Goal: Task Accomplishment & Management: Manage account settings

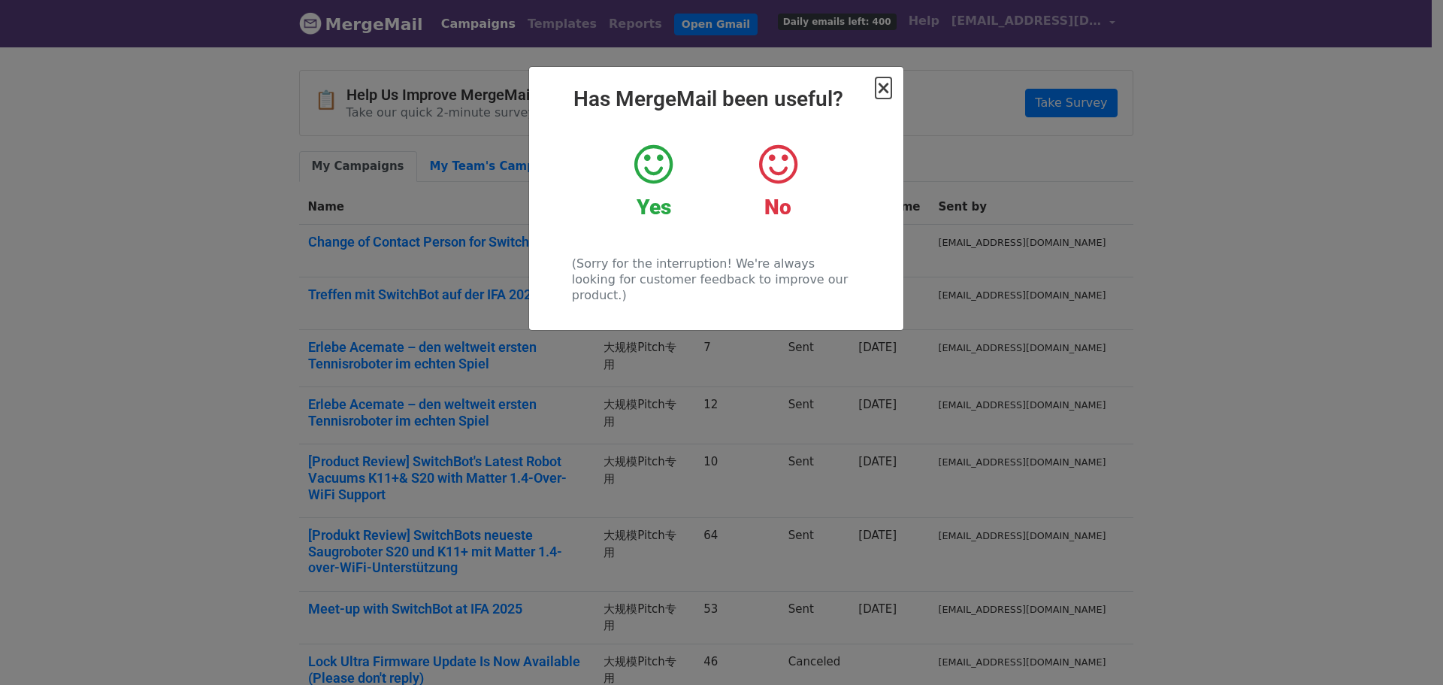
click at [883, 81] on span "×" at bounding box center [883, 87] width 15 height 21
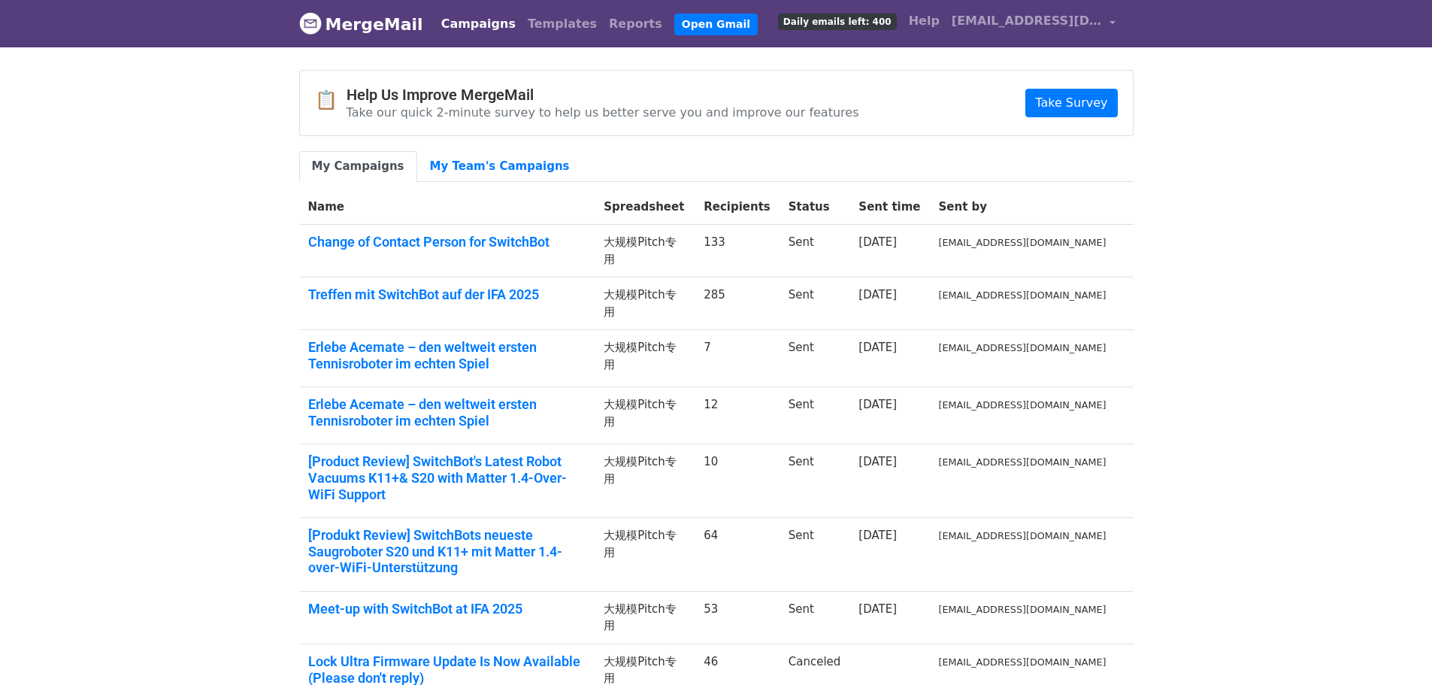
click at [865, 16] on span "Daily emails left: 400" at bounding box center [837, 22] width 119 height 17
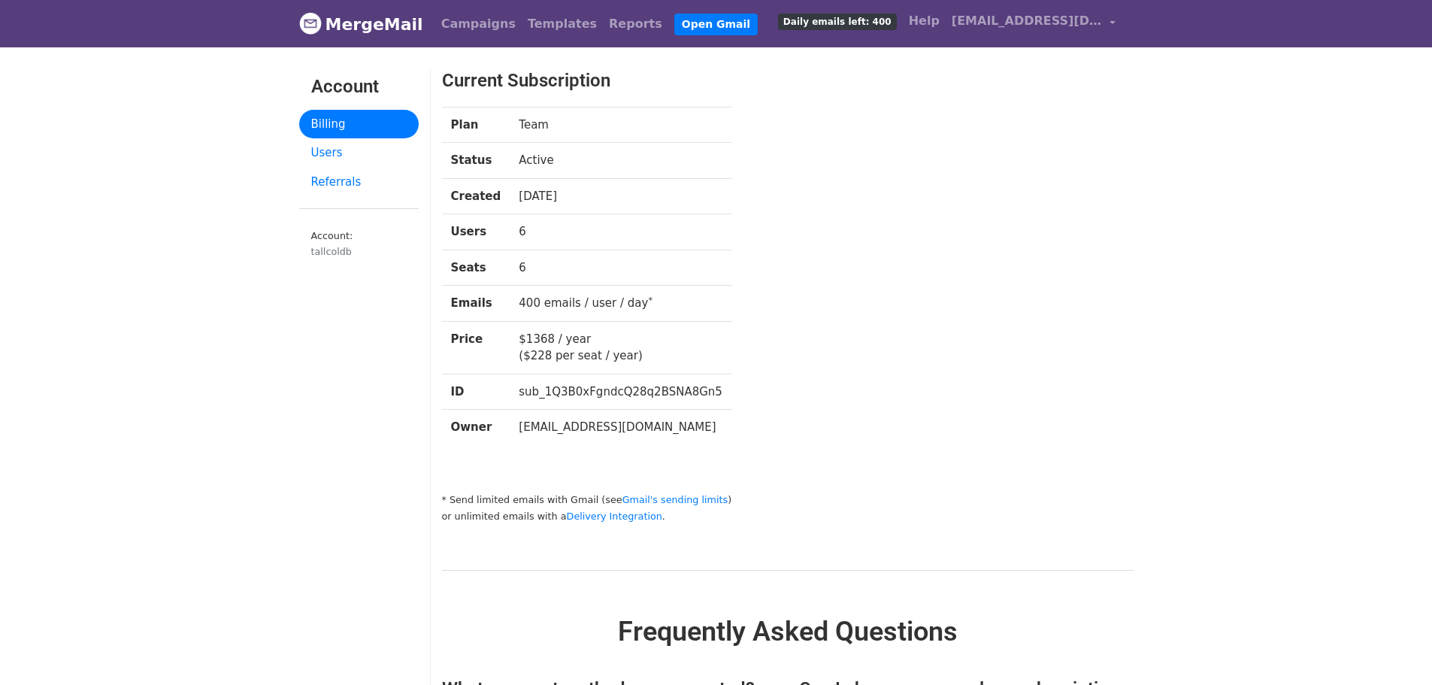
click at [362, 157] on link "Users" at bounding box center [359, 152] width 120 height 29
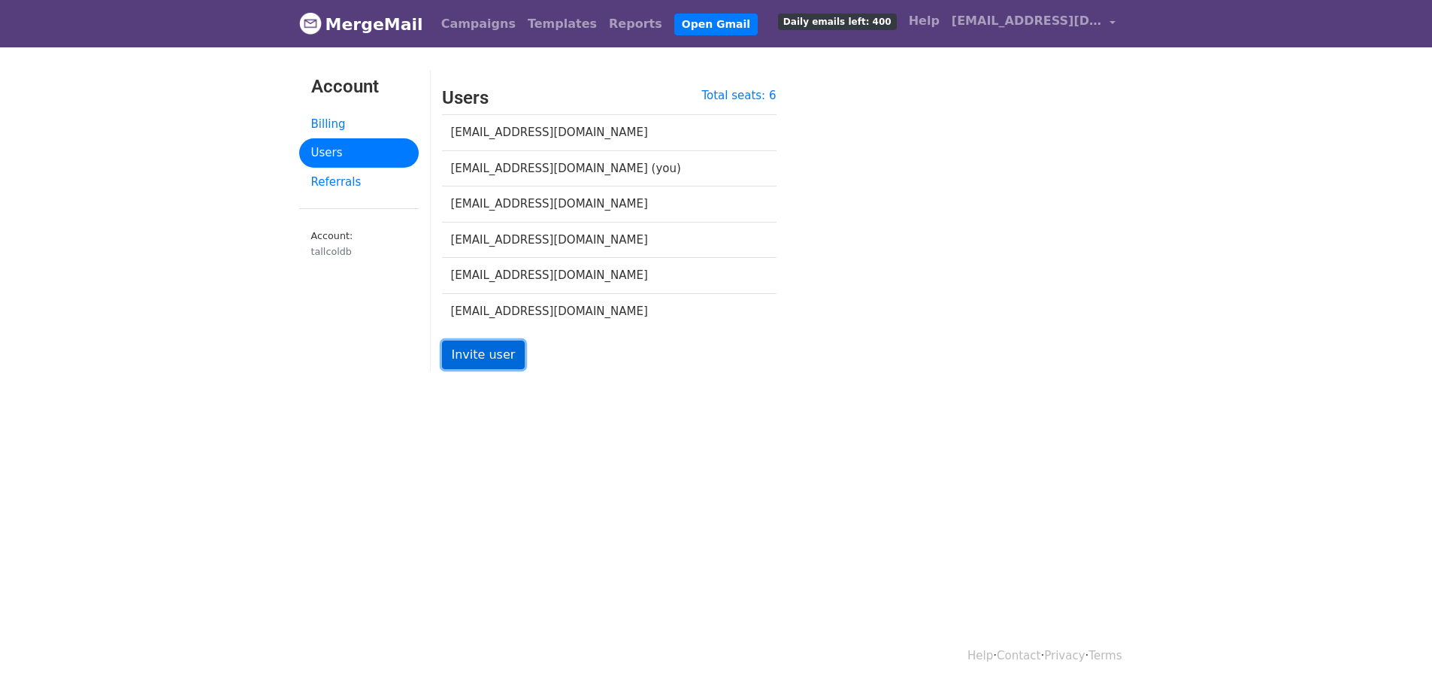
click at [465, 350] on link "Invite user" at bounding box center [483, 354] width 83 height 29
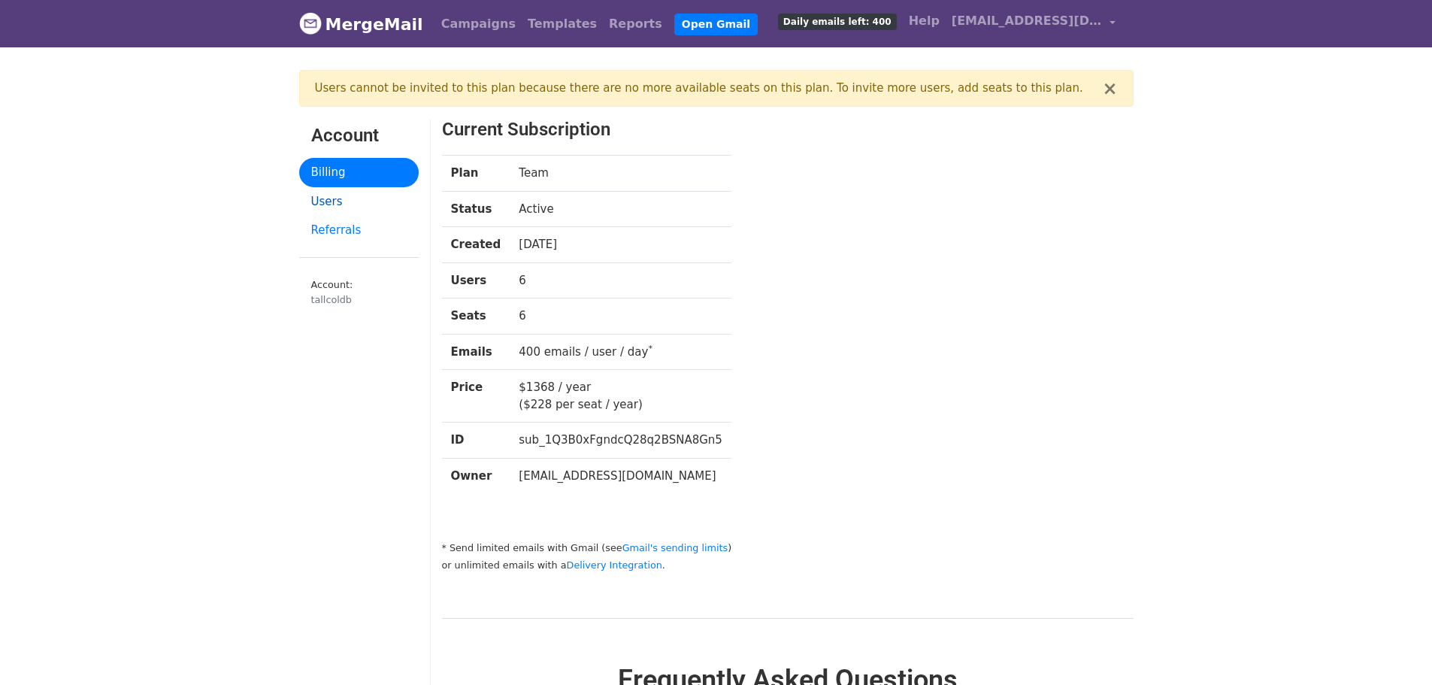
click at [341, 191] on link "Users" at bounding box center [359, 201] width 120 height 29
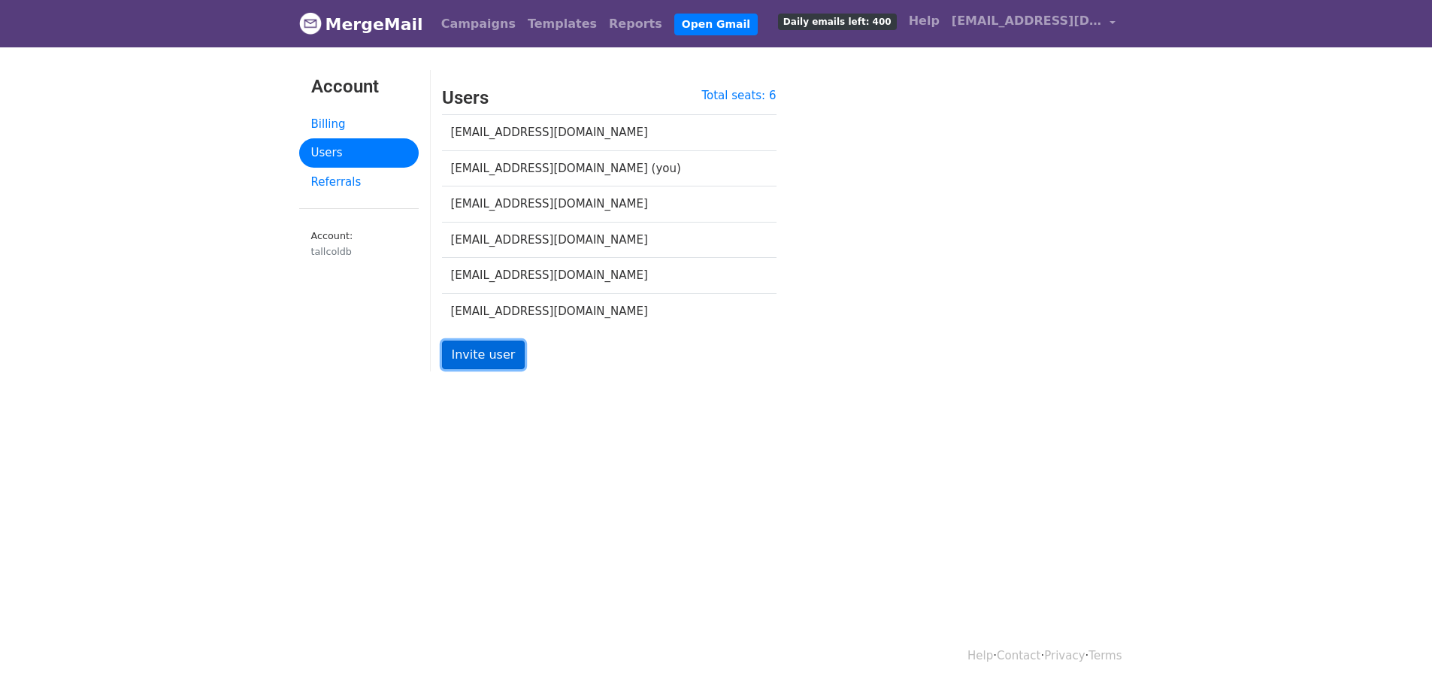
click at [474, 353] on link "Invite user" at bounding box center [483, 354] width 83 height 29
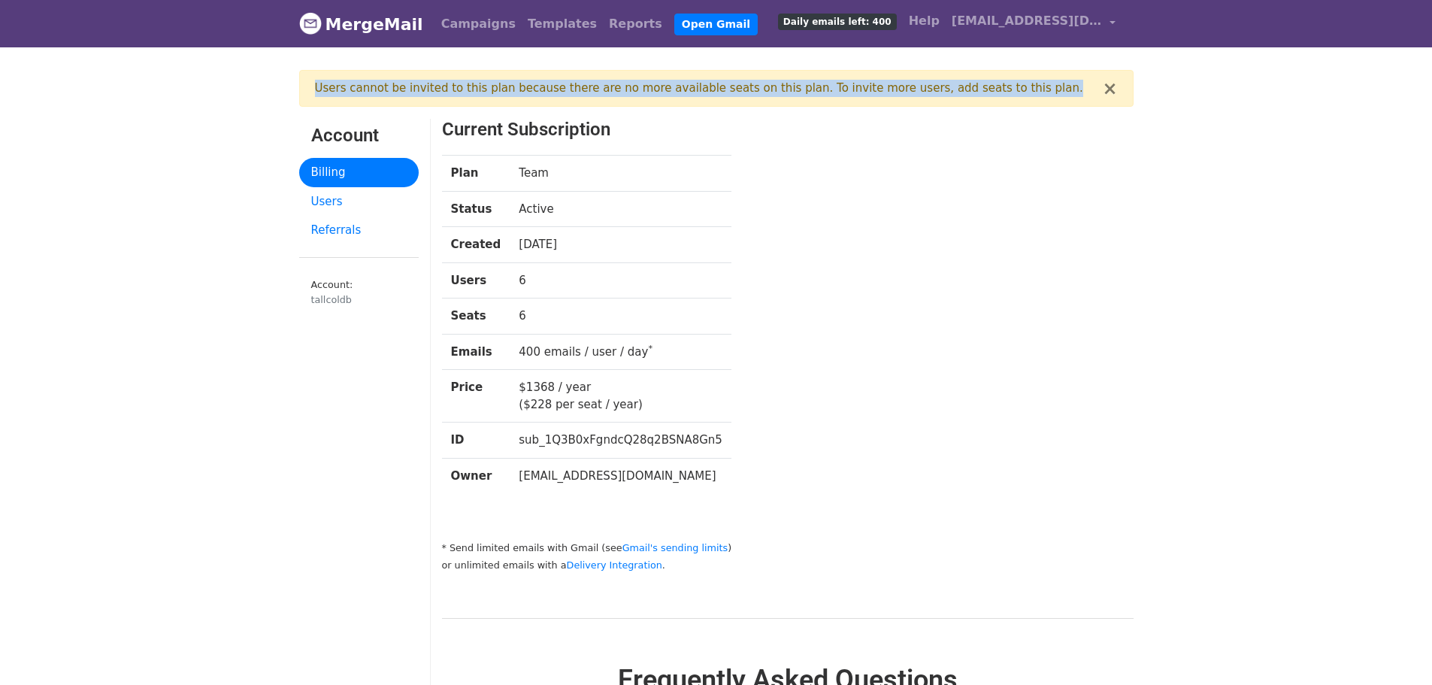
drag, startPoint x: 319, startPoint y: 89, endPoint x: 1045, endPoint y: 92, distance: 726.1
click at [1045, 92] on div "Users cannot be invited to this plan because there are no more available seats …" at bounding box center [709, 88] width 788 height 17
click at [337, 198] on link "Users" at bounding box center [359, 201] width 120 height 29
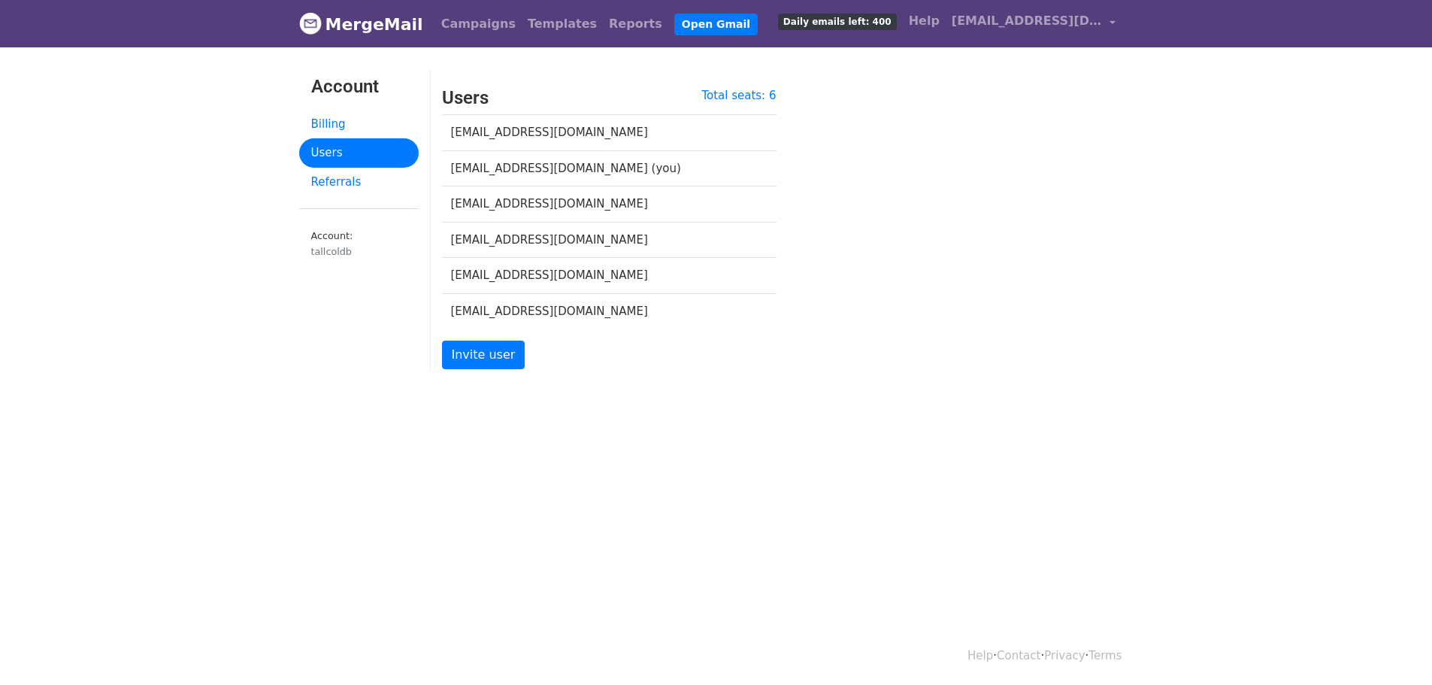
click at [1237, 423] on body "MergeMail Campaigns Templates Reports Open Gmail Daily emails left: 400 Help [E…" at bounding box center [716, 223] width 1432 height 446
